Goal: Information Seeking & Learning: Learn about a topic

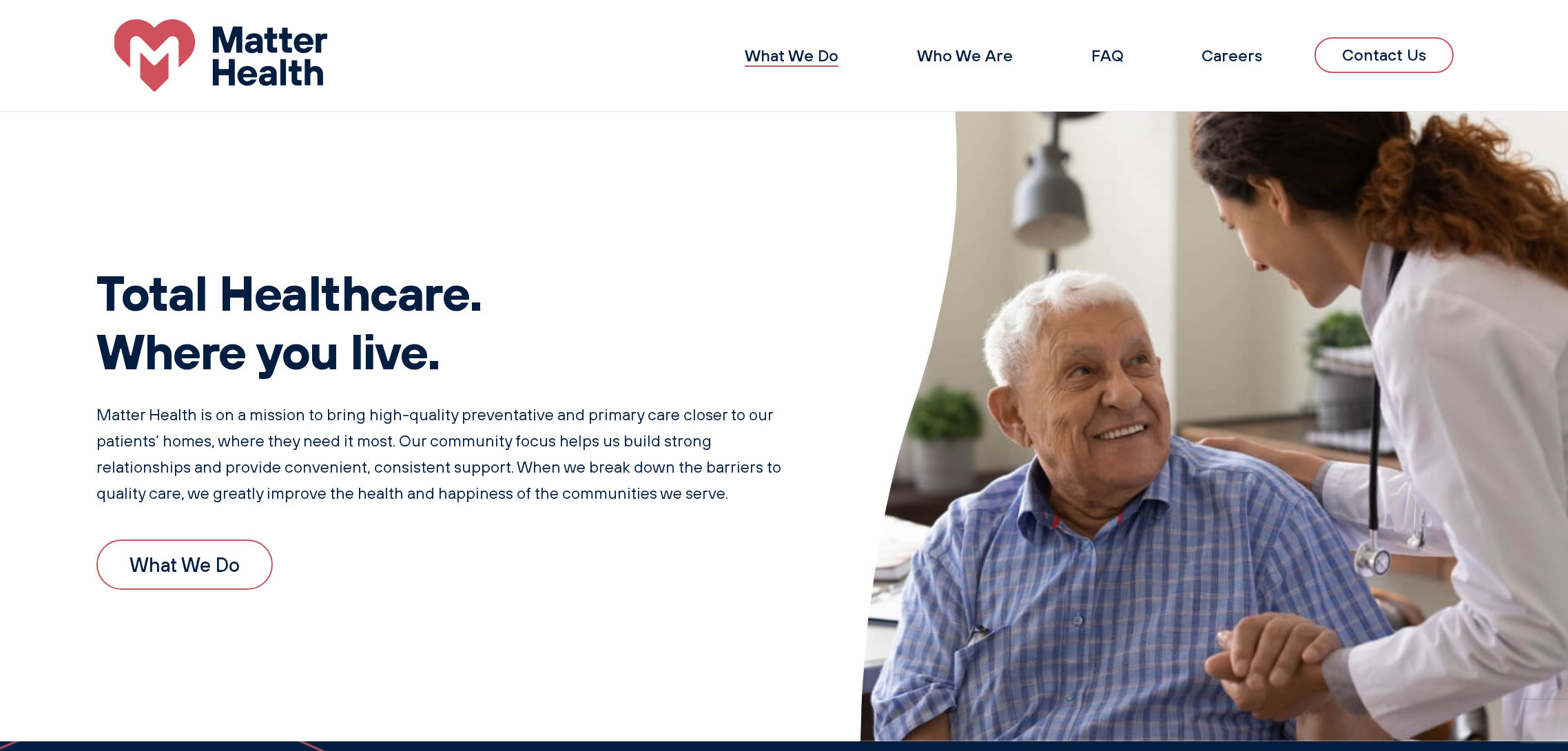
click at [786, 51] on link "What We Do" at bounding box center [791, 55] width 94 height 20
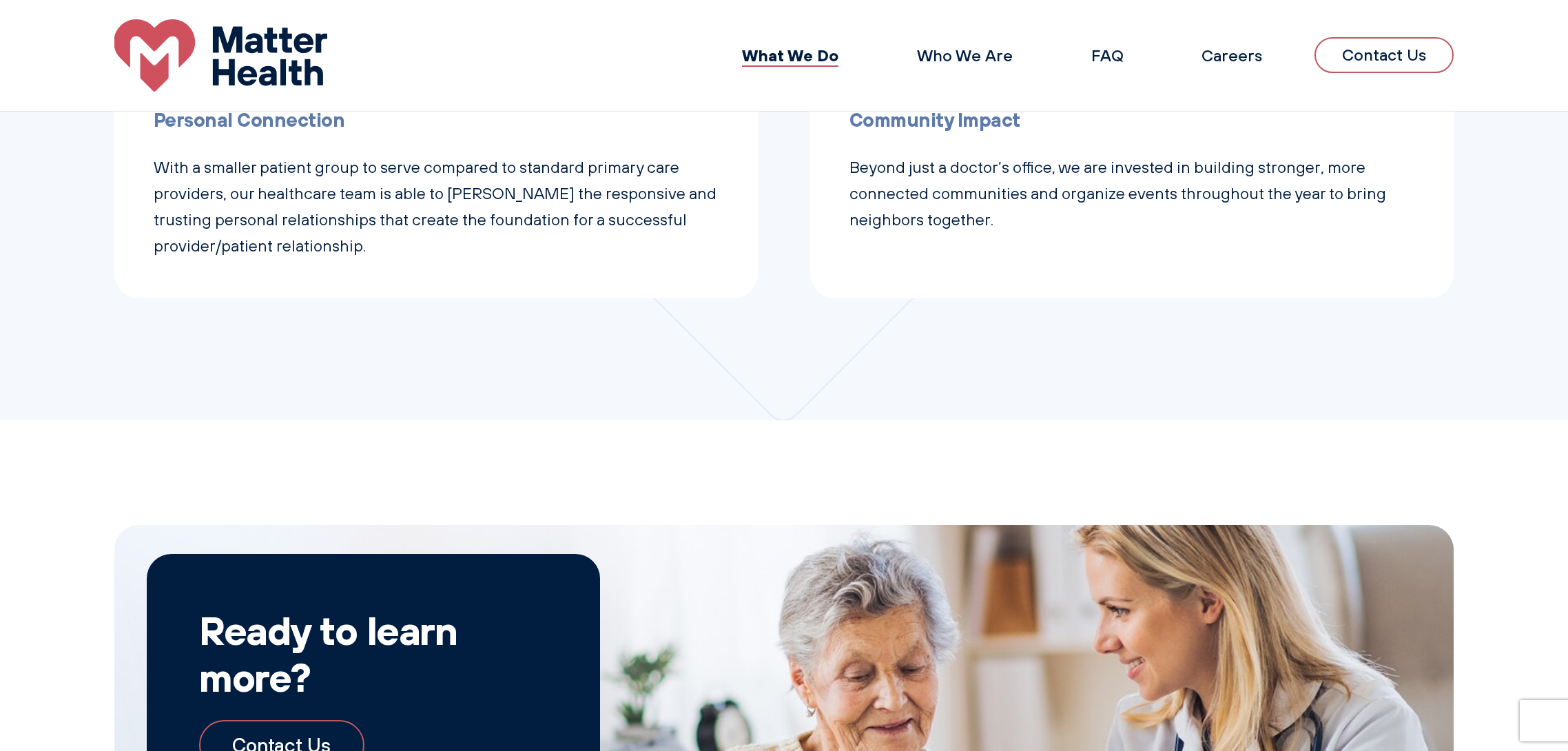
scroll to position [874, 0]
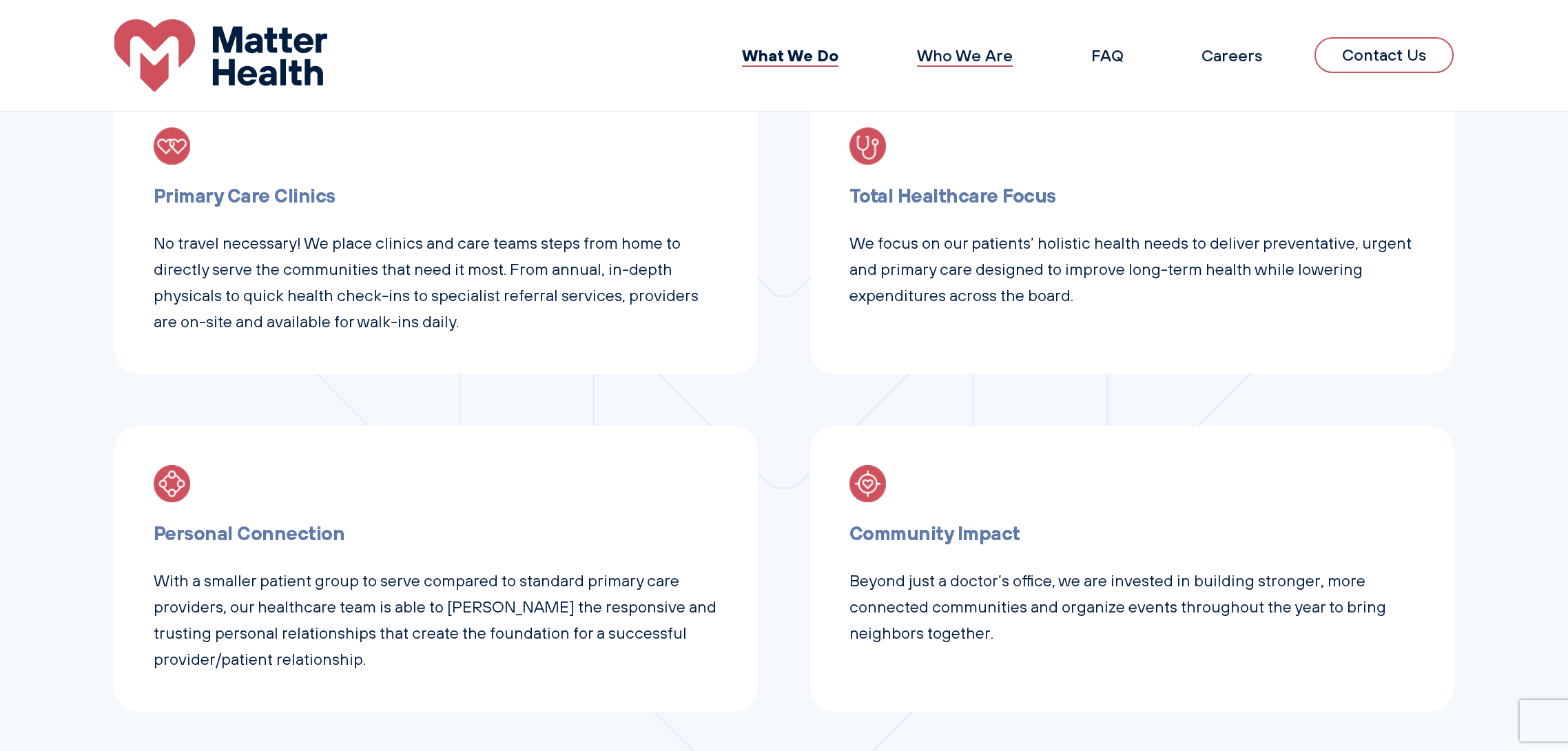
click at [977, 62] on link "Who We Are" at bounding box center [965, 55] width 96 height 20
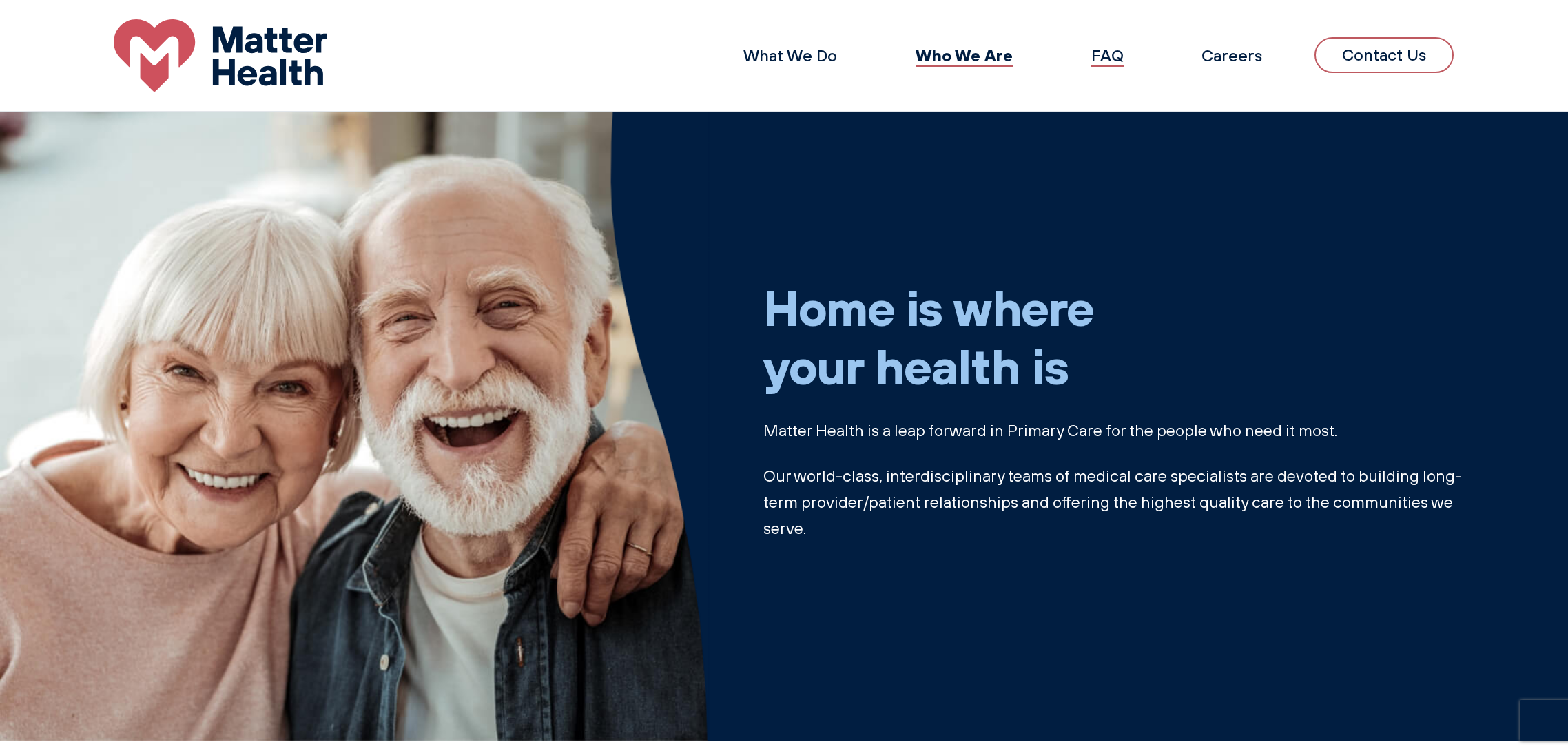
click at [1113, 59] on link "FAQ" at bounding box center [1108, 55] width 33 height 20
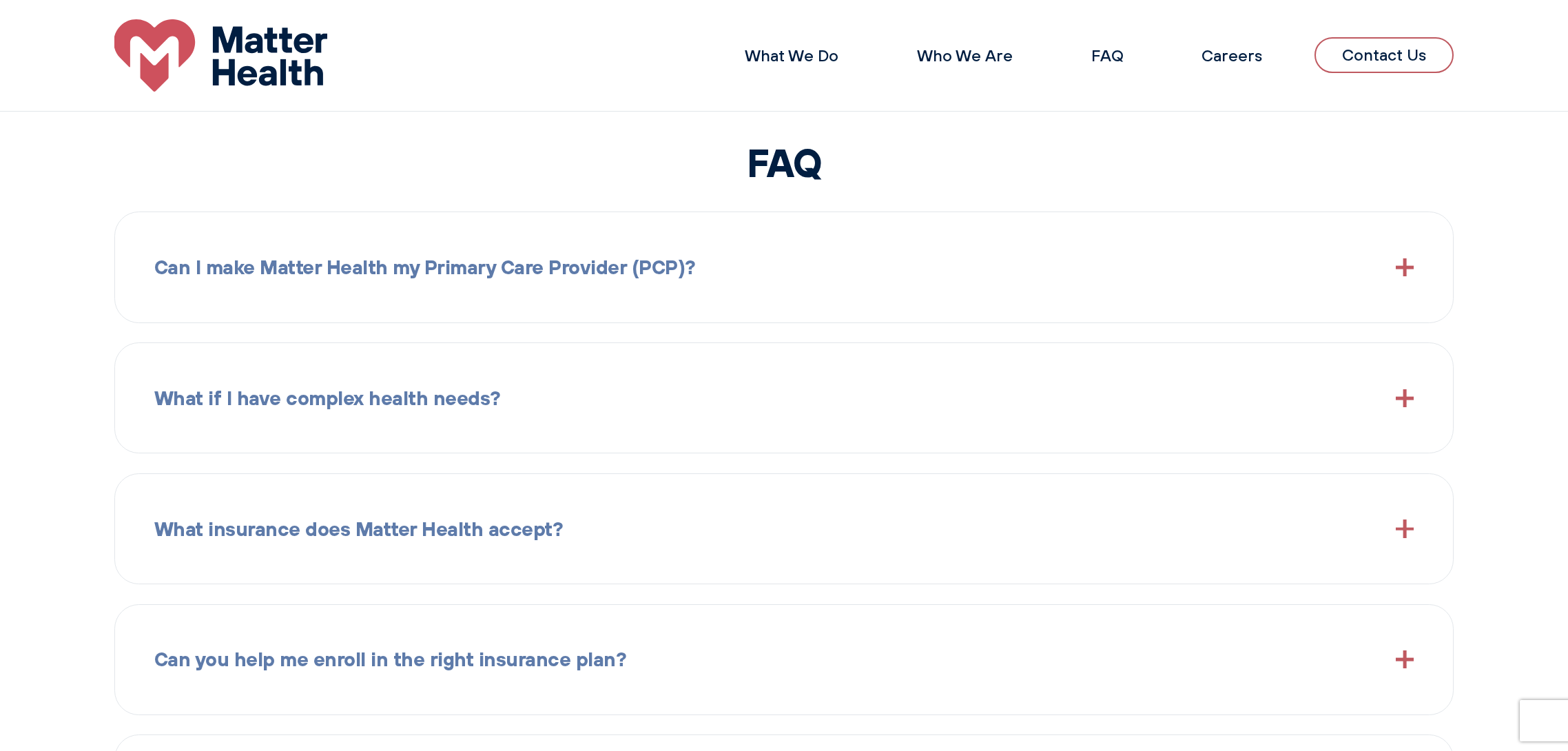
scroll to position [1958, 0]
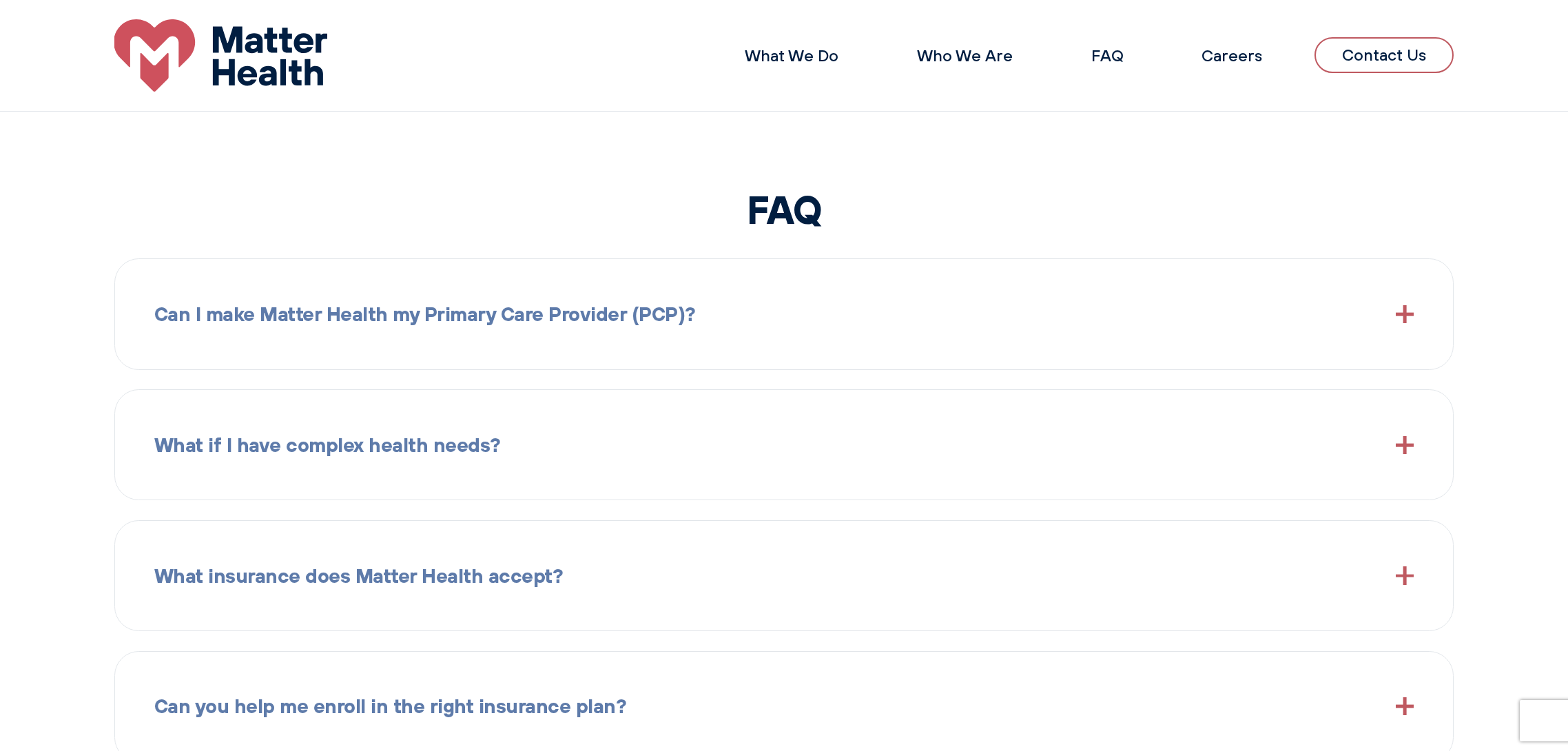
click at [290, 84] on img at bounding box center [221, 55] width 213 height 71
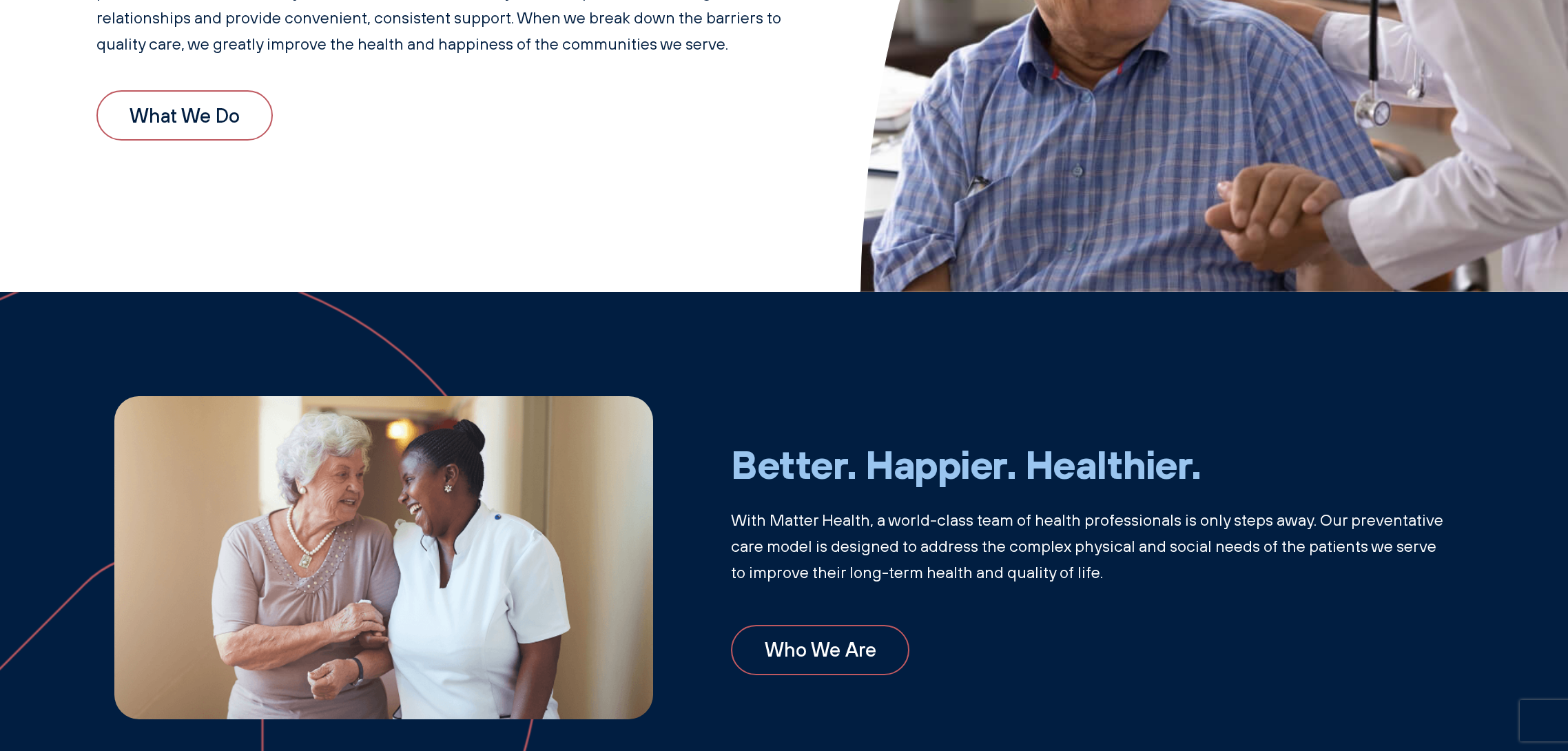
scroll to position [551, 0]
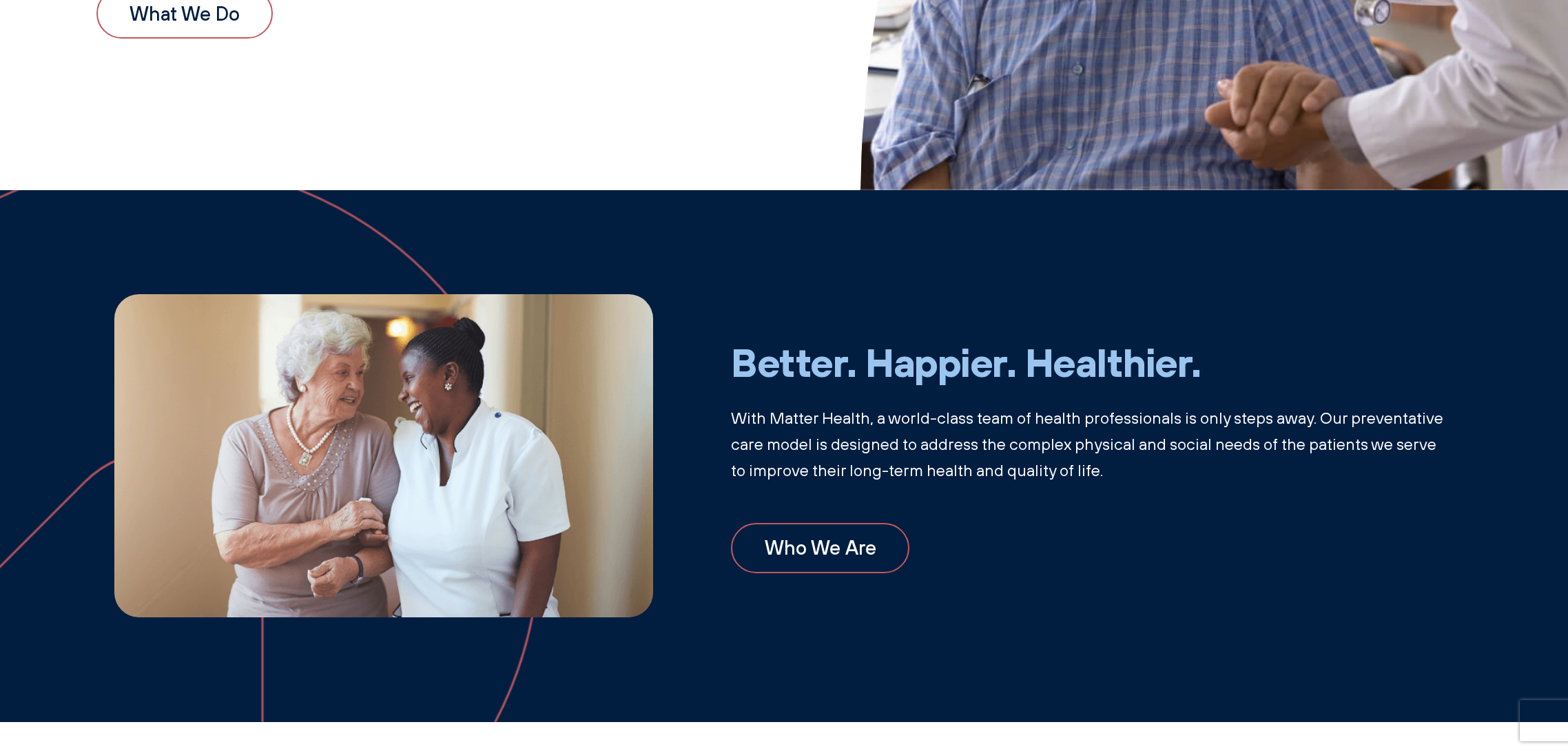
click at [227, 36] on link "What We Do" at bounding box center [184, 13] width 176 height 51
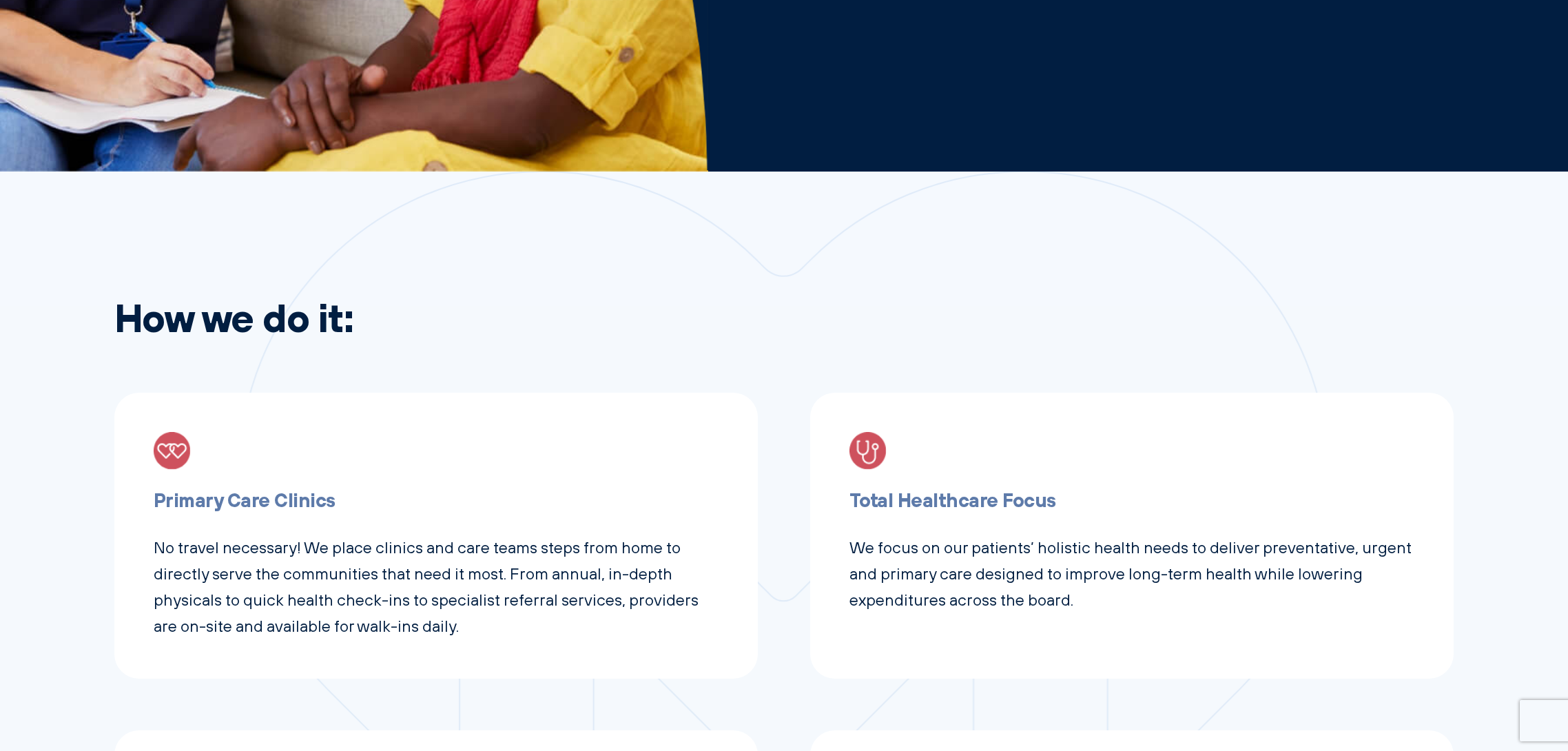
scroll to position [758, 0]
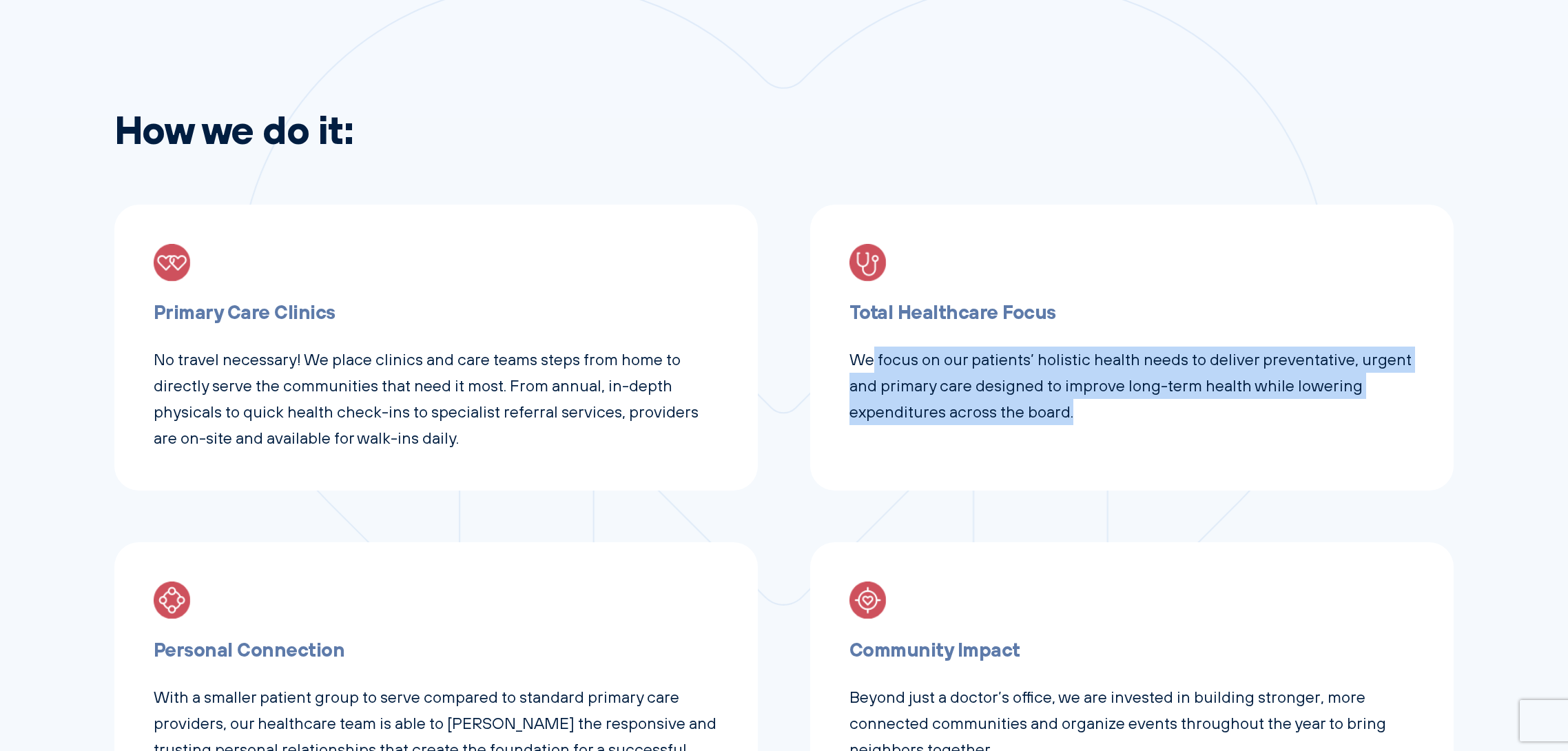
drag, startPoint x: 1081, startPoint y: 411, endPoint x: 873, endPoint y: 365, distance: 213.0
click at [873, 365] on p "We focus on our patients’ holistic health needs to deliver preventative, urgent…" at bounding box center [1132, 386] width 565 height 78
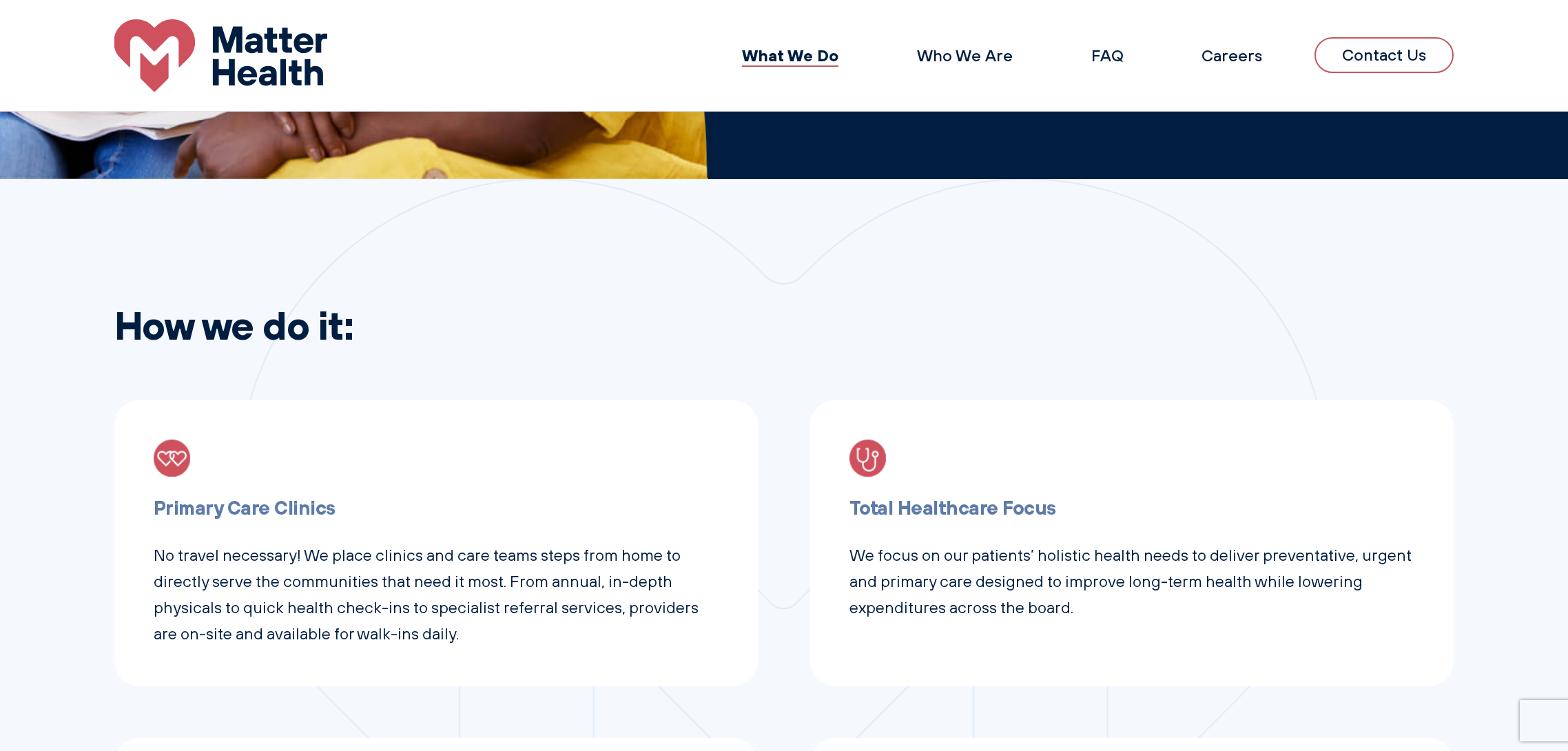
scroll to position [413, 0]
